Goal: Register for event/course

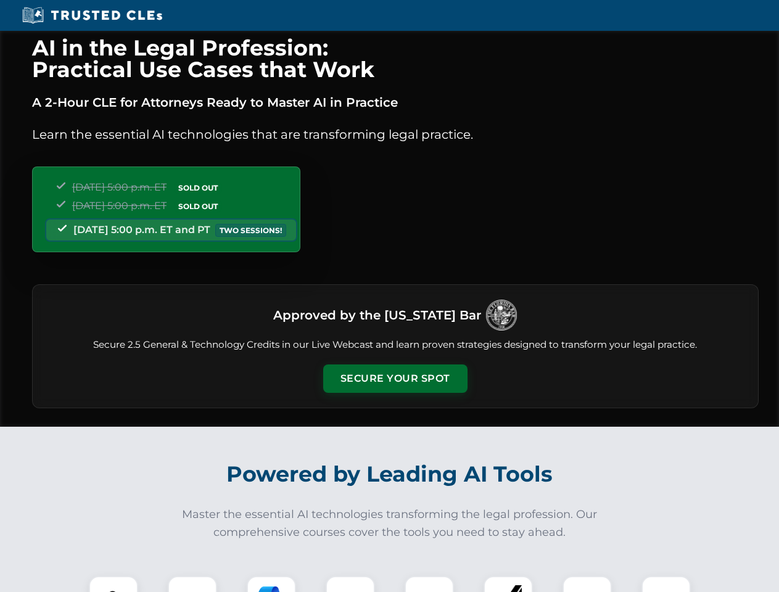
click at [395, 378] on button "Secure Your Spot" at bounding box center [395, 378] width 144 height 28
click at [113, 584] on img at bounding box center [114, 601] width 36 height 36
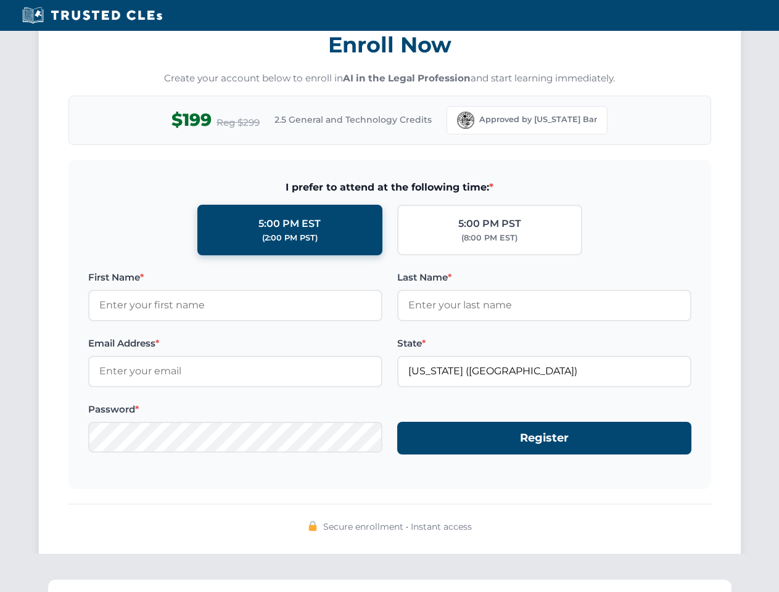
scroll to position [1210, 0]
